Goal: Information Seeking & Learning: Learn about a topic

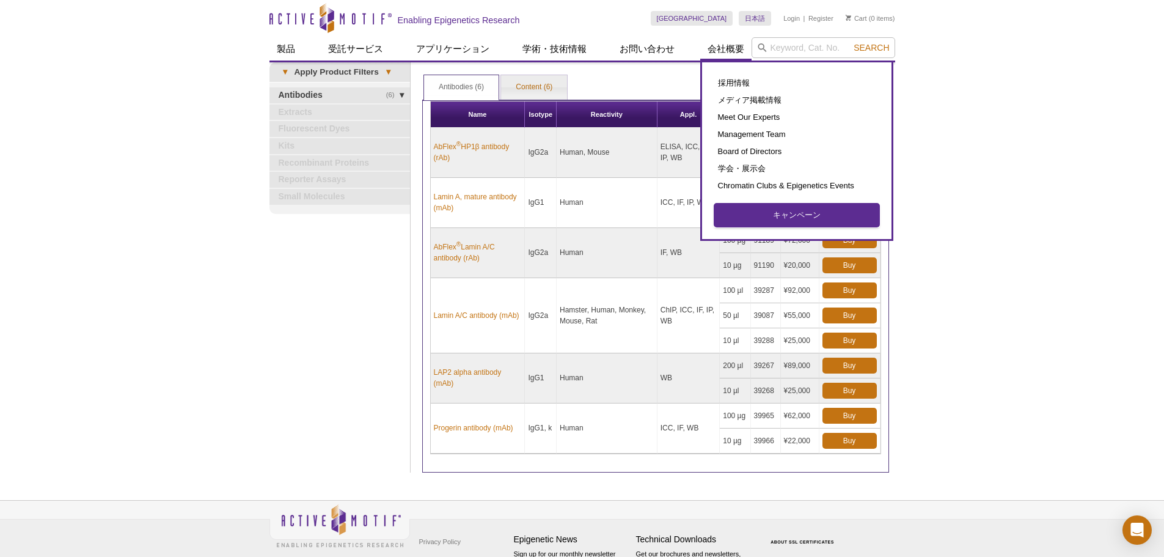
click at [769, 218] on link "キャンペーン" at bounding box center [796, 214] width 165 height 23
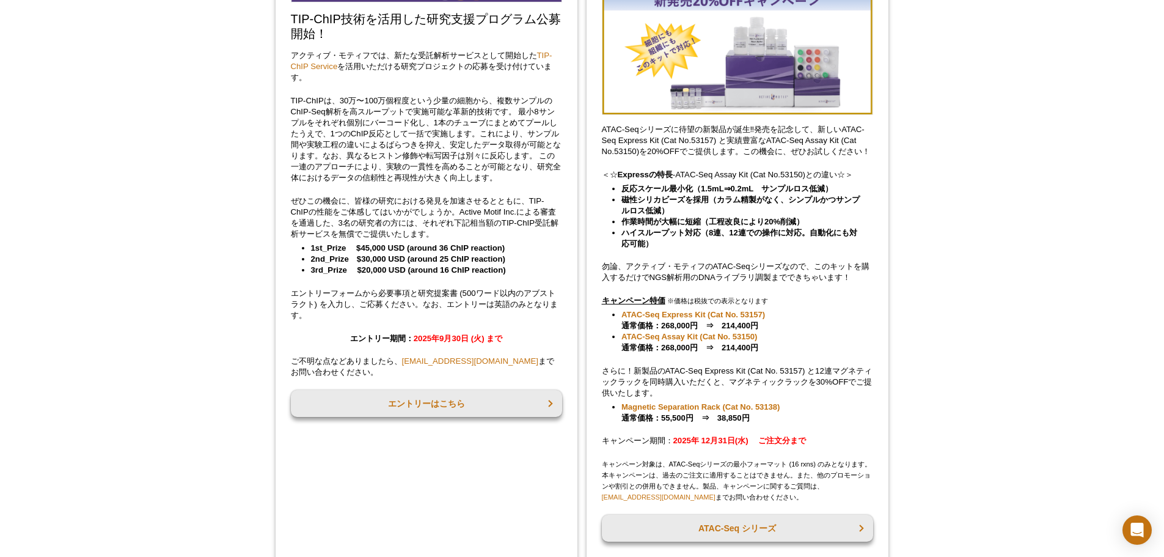
scroll to position [165, 0]
drag, startPoint x: 169, startPoint y: 379, endPoint x: 171, endPoint y: 394, distance: 14.9
